Goal: Task Accomplishment & Management: Manage account settings

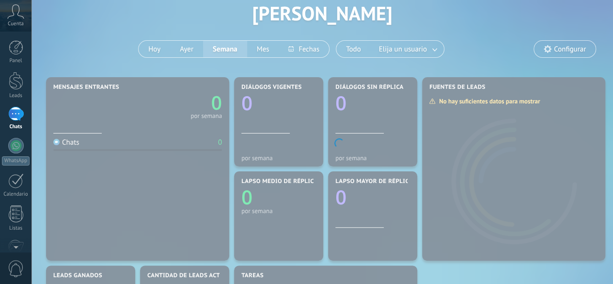
click at [464, 96] on body ".abccls-1,.abccls-2{fill-rule:evenodd}.abccls-2{fill:#fff} .abfcls-1{fill:none}…" at bounding box center [306, 94] width 613 height 284
drag, startPoint x: 479, startPoint y: 18, endPoint x: 460, endPoint y: 31, distance: 23.4
click at [478, 18] on body ".abccls-1,.abccls-2{fill-rule:evenodd}.abccls-2{fill:#fff} .abfcls-1{fill:none}…" at bounding box center [306, 94] width 613 height 284
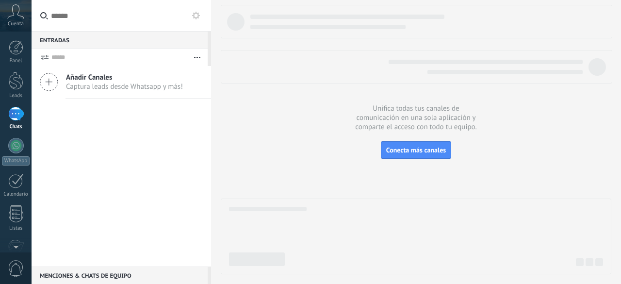
click at [114, 85] on span "Captura leads desde Whatsapp y más!" at bounding box center [124, 86] width 117 height 9
click at [129, 84] on span "Captura leads desde Whatsapp y más!" at bounding box center [124, 86] width 117 height 9
click at [50, 85] on icon at bounding box center [49, 82] width 18 height 18
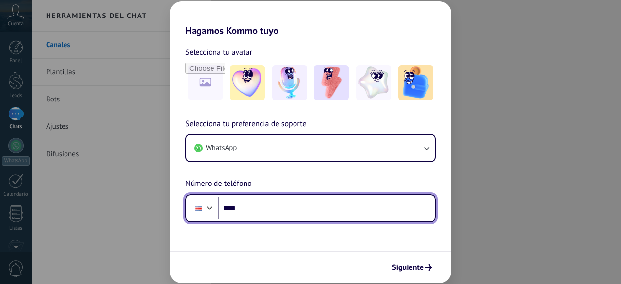
click at [273, 202] on input "****" at bounding box center [326, 208] width 216 height 22
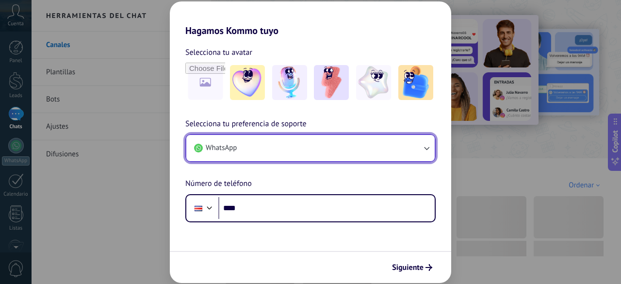
click at [396, 148] on button "WhatsApp" at bounding box center [310, 148] width 248 height 26
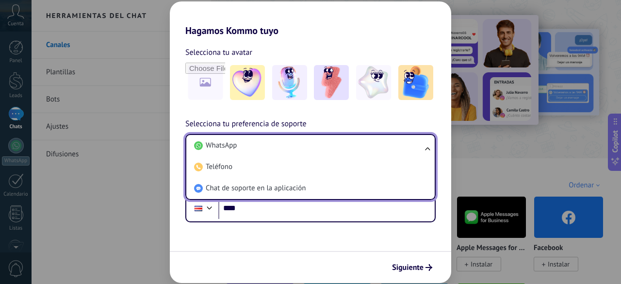
drag, startPoint x: 317, startPoint y: 46, endPoint x: 321, endPoint y: 40, distance: 7.6
click at [317, 45] on div "Selecciona tu avatar Selecciona tu preferencia de soporte WhatsApp WhatsApp Tel…" at bounding box center [310, 129] width 281 height 186
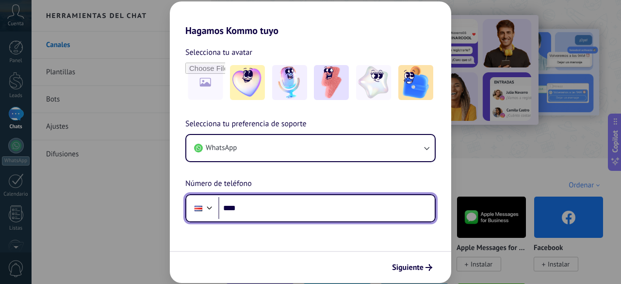
click at [265, 210] on input "****" at bounding box center [326, 208] width 216 height 22
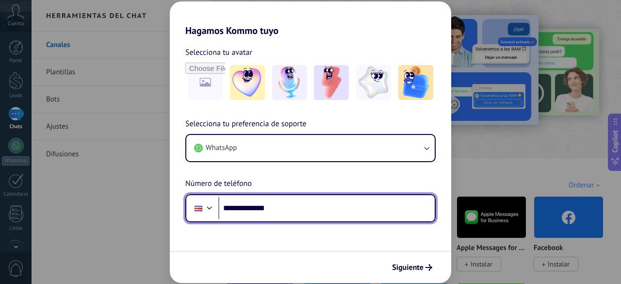
type input "**********"
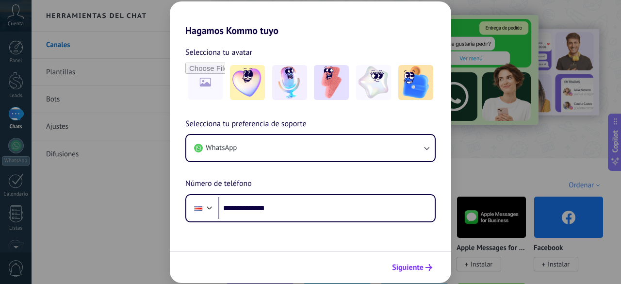
click at [408, 264] on span "Siguiente" at bounding box center [408, 267] width 32 height 7
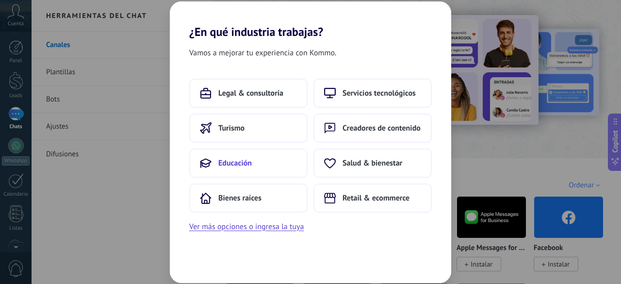
click at [237, 161] on span "Educación" at bounding box center [234, 163] width 33 height 10
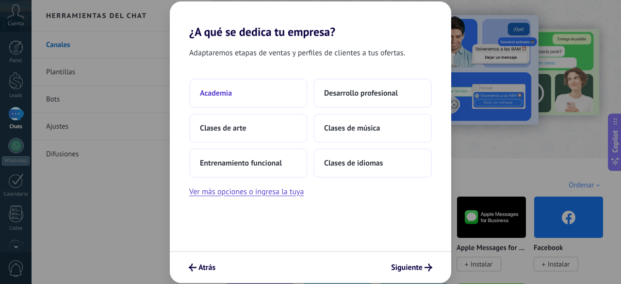
click at [230, 93] on span "Academia" at bounding box center [216, 93] width 32 height 10
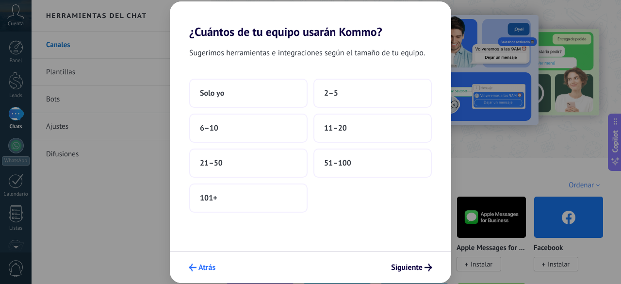
click at [209, 270] on span "Atrás" at bounding box center [206, 267] width 17 height 7
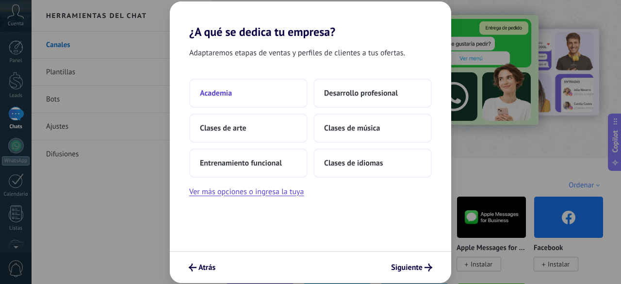
click at [221, 94] on span "Academia" at bounding box center [216, 93] width 32 height 10
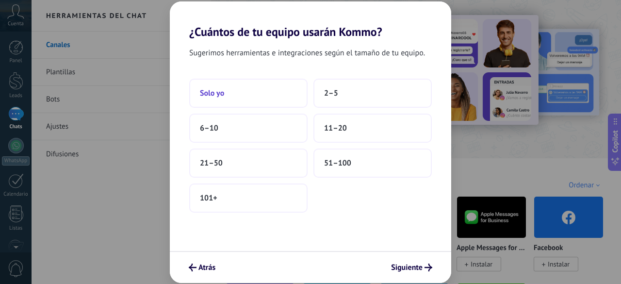
click at [215, 94] on span "Solo yo" at bounding box center [212, 93] width 24 height 10
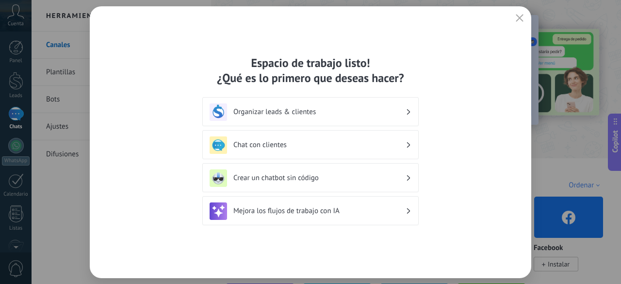
click at [290, 146] on h3 "Chat con clientes" at bounding box center [319, 144] width 172 height 9
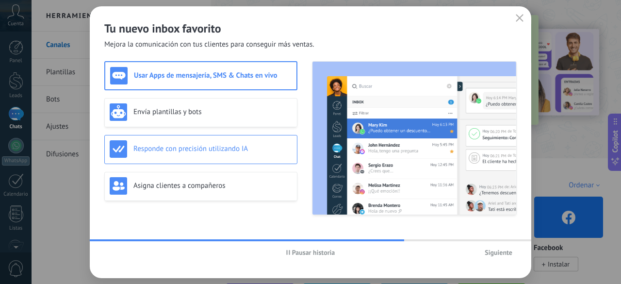
click at [207, 152] on h3 "Responde con precisión utilizando IA" at bounding box center [212, 148] width 159 height 9
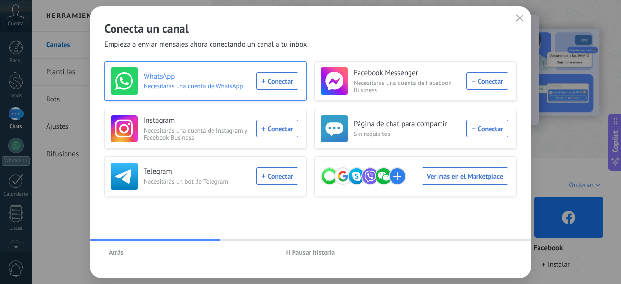
click at [277, 82] on div "WhatsApp Necesitarás una cuenta de WhatsApp Conectar" at bounding box center [205, 80] width 188 height 27
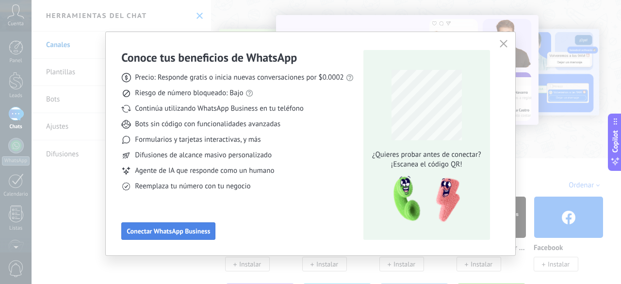
click at [181, 230] on span "Conectar WhatsApp Business" at bounding box center [168, 230] width 83 height 7
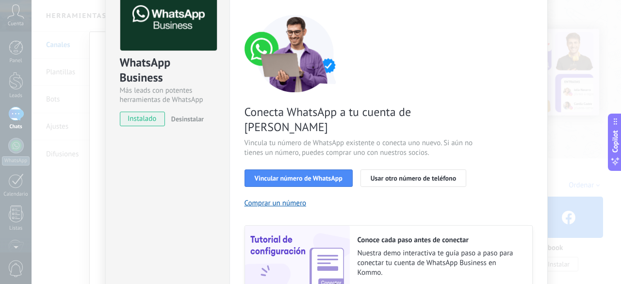
scroll to position [48, 0]
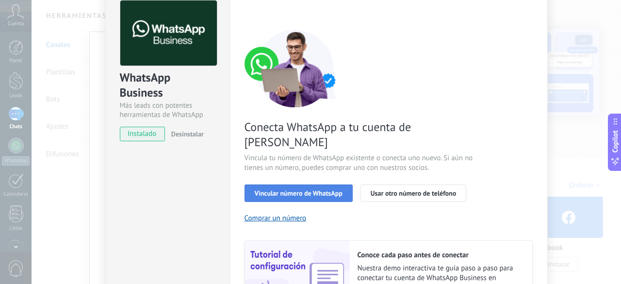
click at [310, 190] on span "Vincular número de WhatsApp" at bounding box center [299, 193] width 88 height 7
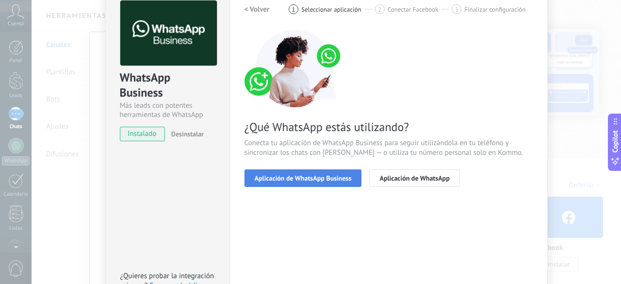
click at [322, 178] on span "Aplicación de WhatsApp Business" at bounding box center [303, 178] width 97 height 7
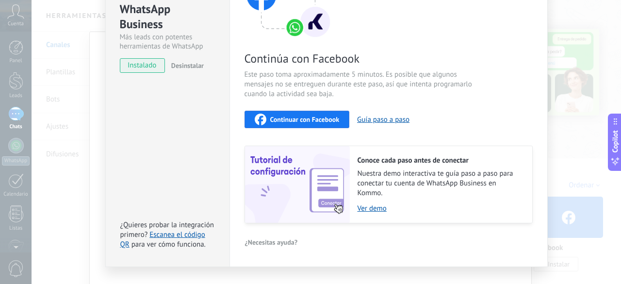
scroll to position [135, 0]
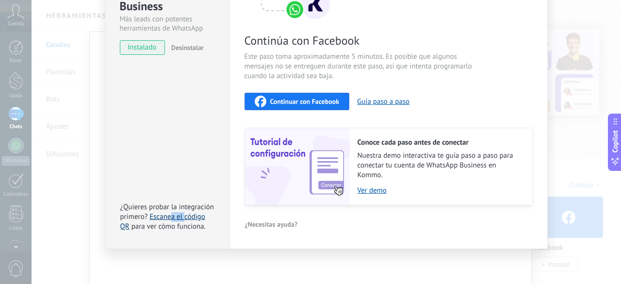
drag, startPoint x: 170, startPoint y: 216, endPoint x: 187, endPoint y: 214, distance: 17.1
click at [187, 214] on link "Escanea el código QR" at bounding box center [162, 221] width 85 height 19
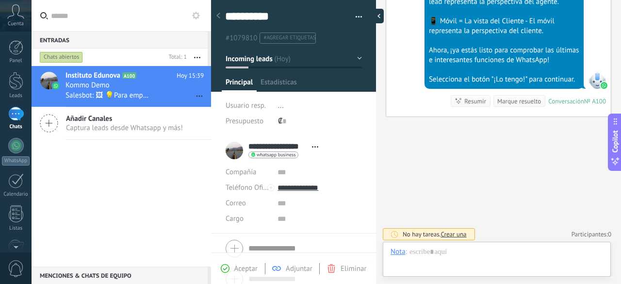
scroll to position [15, 0]
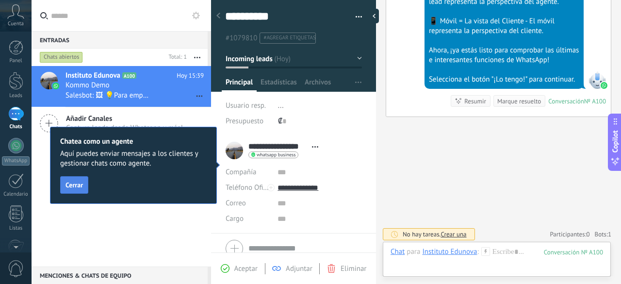
click at [81, 183] on span "Cerrar" at bounding box center [73, 184] width 17 height 7
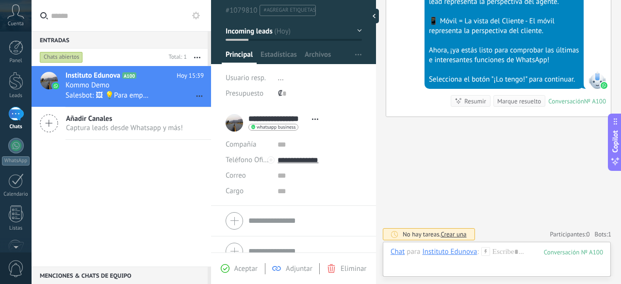
scroll to position [41, 0]
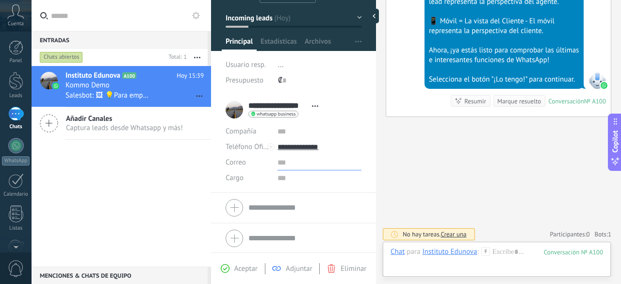
click at [277, 165] on input "text" at bounding box center [319, 163] width 84 height 16
click at [282, 178] on input "text" at bounding box center [319, 178] width 84 height 16
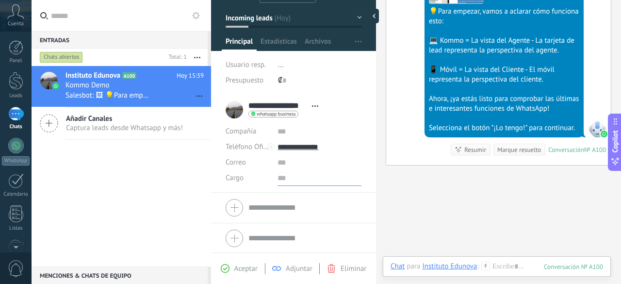
scroll to position [442, 0]
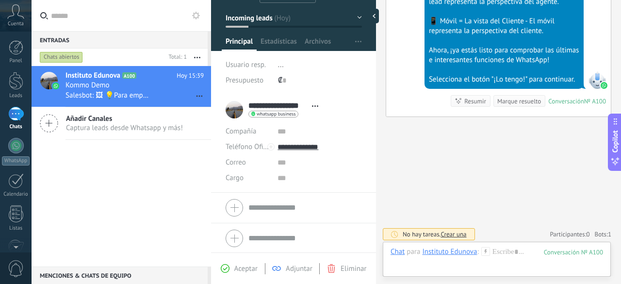
click at [453, 232] on span "Crear una" at bounding box center [453, 234] width 26 height 8
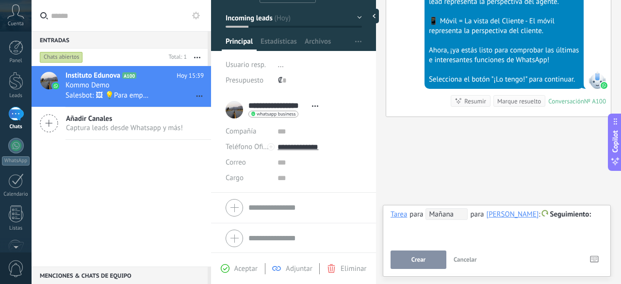
click at [466, 257] on span "Cancelar" at bounding box center [464, 259] width 23 height 8
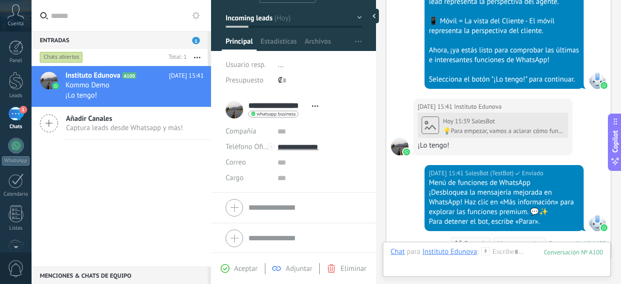
scroll to position [584, 0]
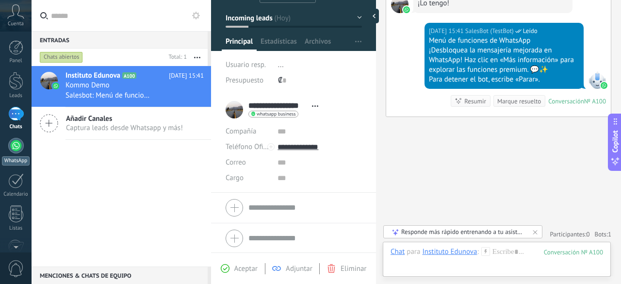
click at [18, 148] on div at bounding box center [16, 146] width 16 height 16
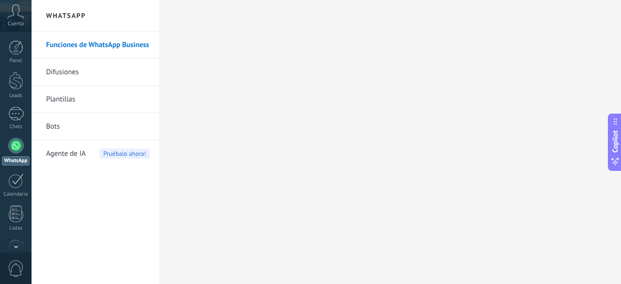
click at [115, 152] on span "Pruébalo ahora!" at bounding box center [124, 153] width 50 height 10
click at [60, 127] on link "Bots" at bounding box center [98, 126] width 104 height 27
click at [55, 127] on link "Bots" at bounding box center [98, 126] width 104 height 27
click at [52, 124] on link "Bots" at bounding box center [98, 126] width 104 height 27
click at [38, 102] on li "Plantillas" at bounding box center [96, 99] width 128 height 27
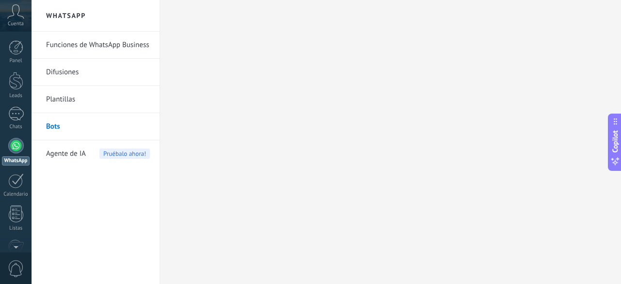
click at [68, 104] on link "Plantillas" at bounding box center [98, 99] width 104 height 27
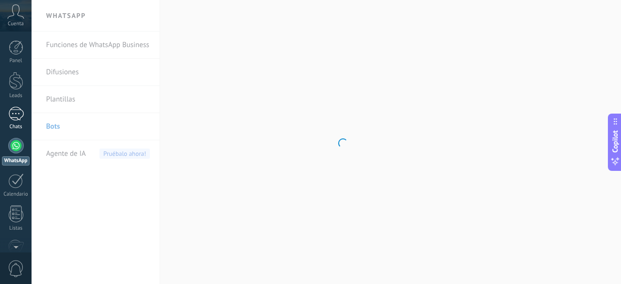
click at [19, 114] on div "1" at bounding box center [16, 114] width 16 height 14
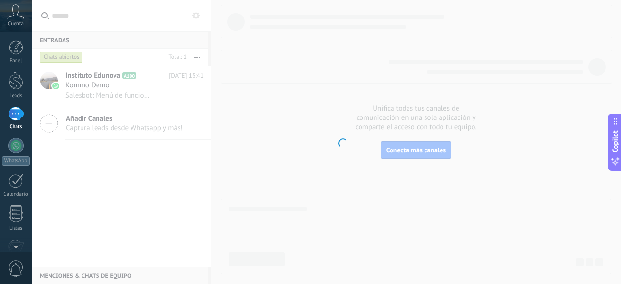
click at [424, 155] on body ".abccls-1,.abccls-2{fill-rule:evenodd}.abccls-2{fill:#fff} .abfcls-1{fill:none}…" at bounding box center [310, 142] width 621 height 284
drag, startPoint x: 424, startPoint y: 155, endPoint x: 416, endPoint y: 159, distance: 8.7
click at [416, 159] on body ".abccls-1,.abccls-2{fill-rule:evenodd}.abccls-2{fill:#fff} .abfcls-1{fill:none}…" at bounding box center [310, 142] width 621 height 284
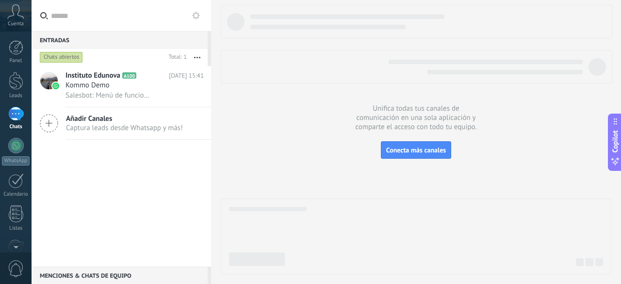
click at [16, 148] on div at bounding box center [16, 146] width 16 height 16
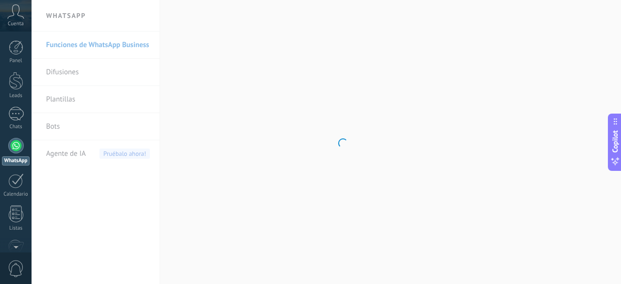
click at [58, 127] on body ".abccls-1,.abccls-2{fill-rule:evenodd}.abccls-2{fill:#fff} .abfcls-1{fill:none}…" at bounding box center [310, 142] width 621 height 284
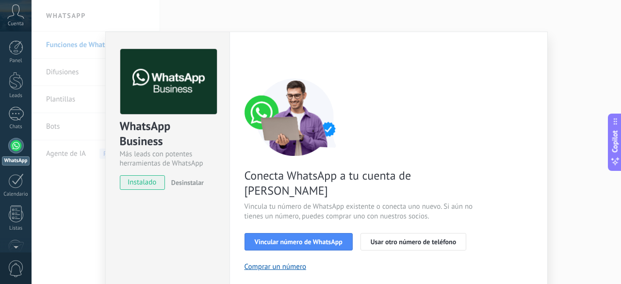
click at [48, 125] on div "WhatsApp Business Más leads con potentes herramientas de WhatsApp instalado Des…" at bounding box center [326, 142] width 589 height 284
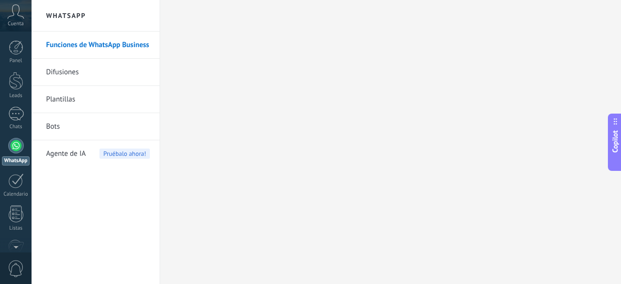
click at [51, 126] on link "Bots" at bounding box center [98, 126] width 104 height 27
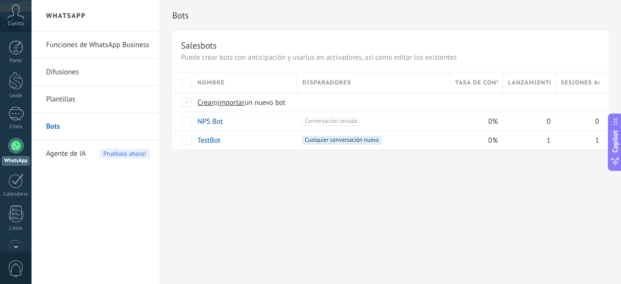
click at [210, 84] on span "Nombre" at bounding box center [210, 82] width 27 height 9
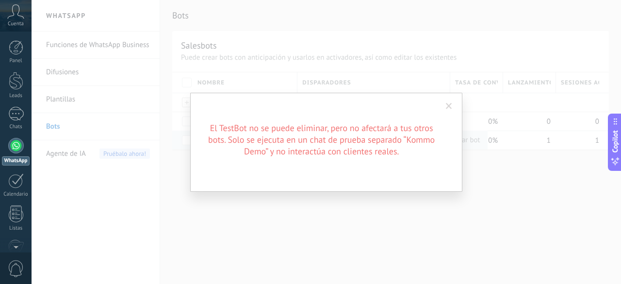
click at [369, 226] on div "El TestBot no se puede eliminar, pero no afectará a tus otros bots. Solo se eje…" at bounding box center [326, 142] width 589 height 284
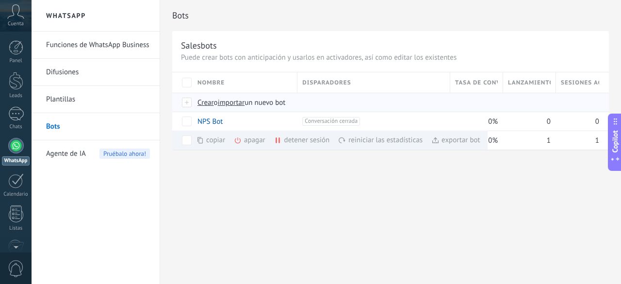
click at [208, 101] on span "Crear" at bounding box center [205, 102] width 16 height 9
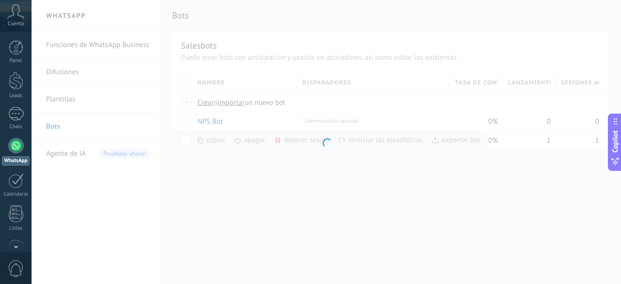
click at [324, 214] on div at bounding box center [326, 142] width 589 height 284
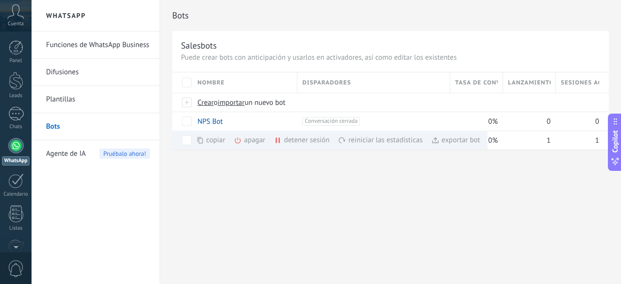
click at [568, 197] on div "Bots Salesbots Puede crear bots con anticipación y usarlos en activadores, así …" at bounding box center [390, 142] width 461 height 284
click at [65, 201] on div "Funciones de WhatsApp Business Difusiones Plantillas Bots Agente de IA Pruébalo…" at bounding box center [96, 158] width 128 height 252
click at [204, 101] on span "Crear" at bounding box center [205, 102] width 16 height 9
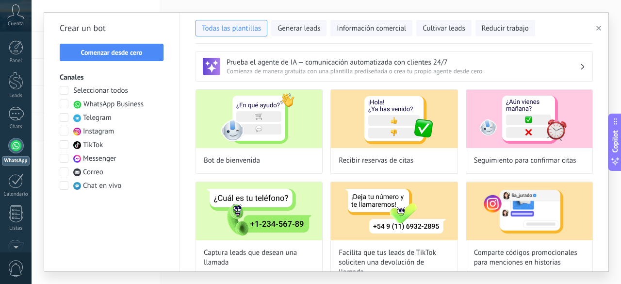
click at [279, 64] on h3 "Prueba el agente de IA — comunicación automatizada con clientes 24/7" at bounding box center [402, 62] width 353 height 9
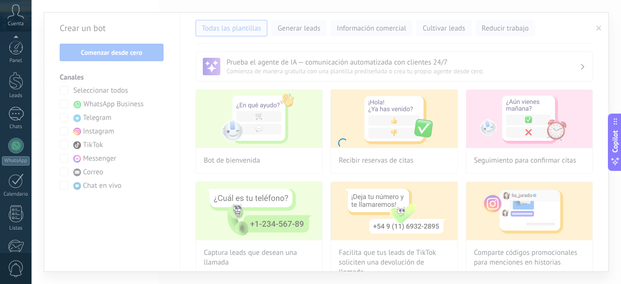
scroll to position [119, 0]
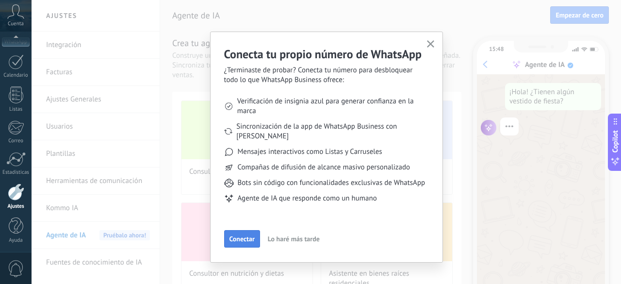
click at [241, 238] on span "Conectar" at bounding box center [241, 238] width 25 height 7
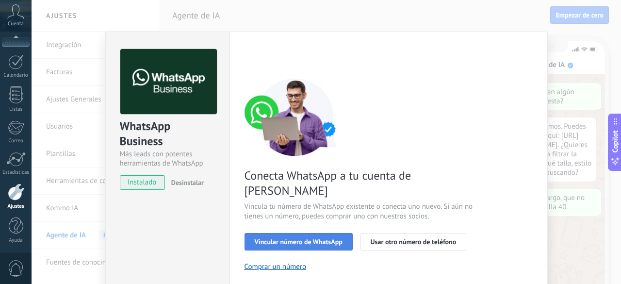
click at [286, 238] on span "Vincular número de WhatsApp" at bounding box center [299, 241] width 88 height 7
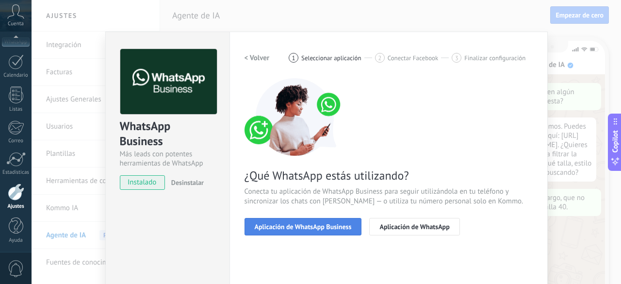
click at [298, 227] on span "Aplicación de WhatsApp Business" at bounding box center [303, 226] width 97 height 7
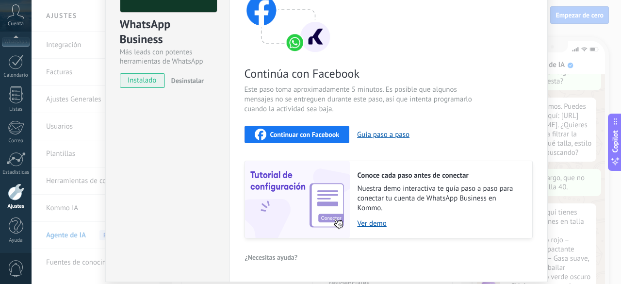
scroll to position [86, 0]
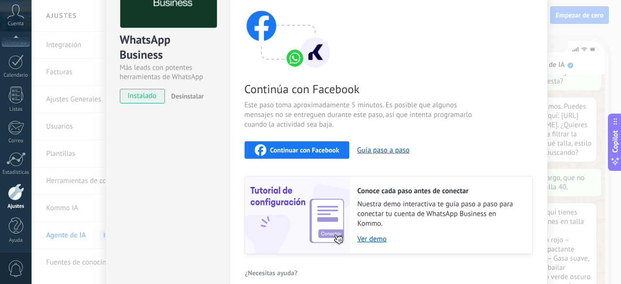
click at [313, 152] on span "Continuar con Facebook" at bounding box center [304, 149] width 69 height 7
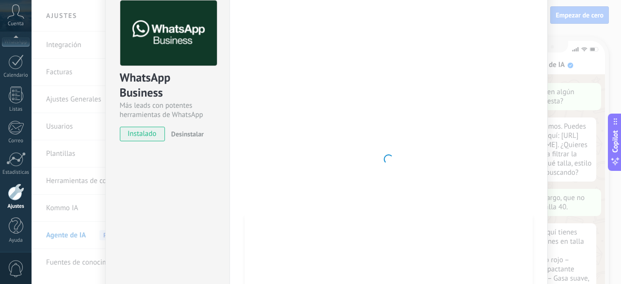
scroll to position [32, 0]
click at [405, 122] on div at bounding box center [388, 158] width 288 height 317
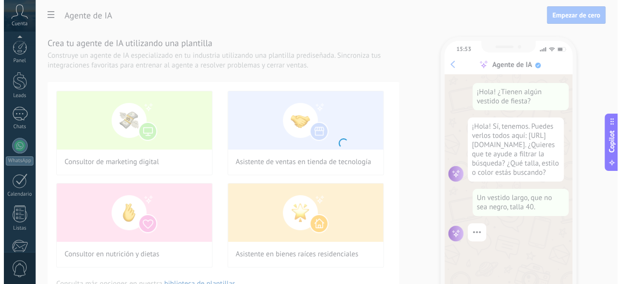
scroll to position [119, 0]
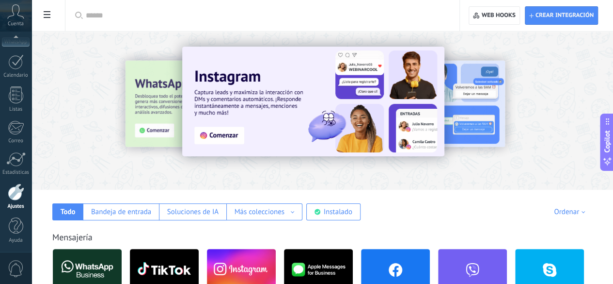
click at [191, 128] on div at bounding box center [85, 109] width 212 height 87
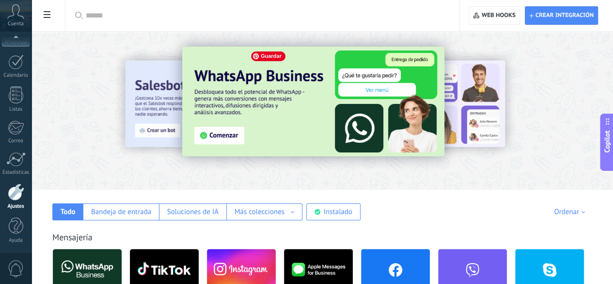
click at [292, 136] on img at bounding box center [313, 102] width 262 height 110
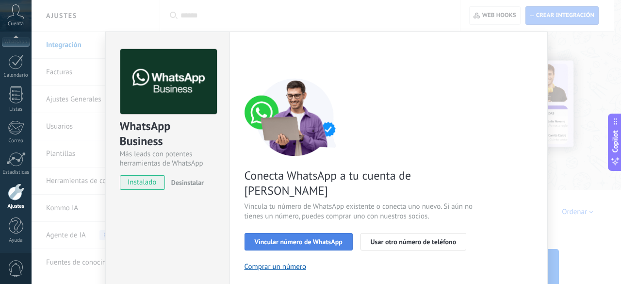
click at [309, 238] on span "Vincular número de WhatsApp" at bounding box center [299, 241] width 88 height 7
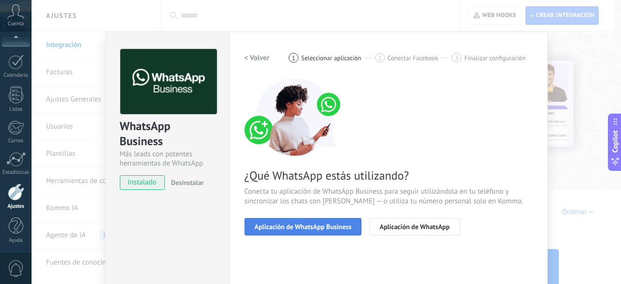
click at [313, 225] on span "Aplicación de WhatsApp Business" at bounding box center [303, 226] width 97 height 7
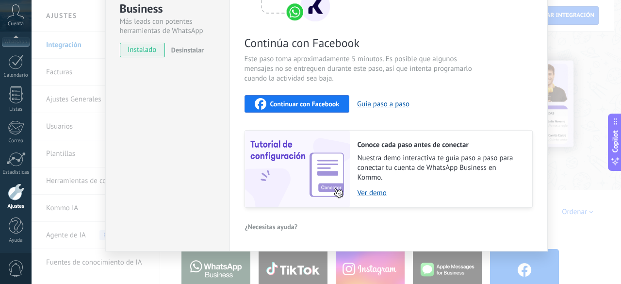
scroll to position [135, 0]
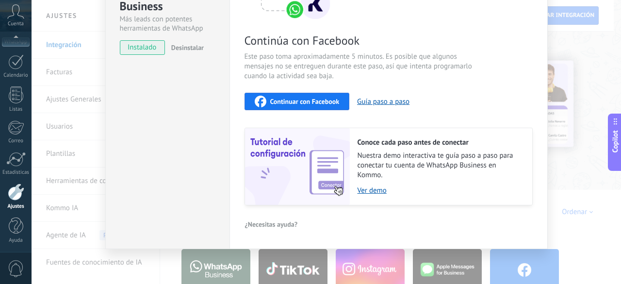
click at [291, 103] on span "Continuar con Facebook" at bounding box center [304, 101] width 69 height 7
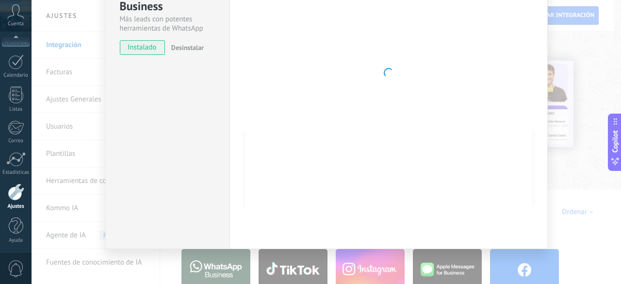
click at [537, 74] on div "Configuraciones Autorizaciones Esta pestaña registra a los usuarios que han con…" at bounding box center [388, 73] width 318 height 352
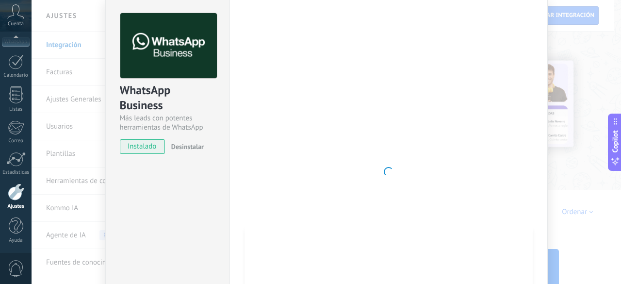
scroll to position [48, 0]
